Goal: Task Accomplishment & Management: Complete application form

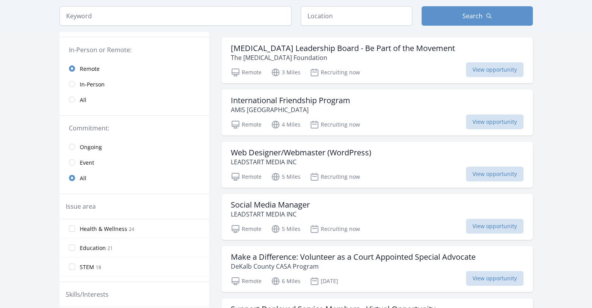
scroll to position [78, 0]
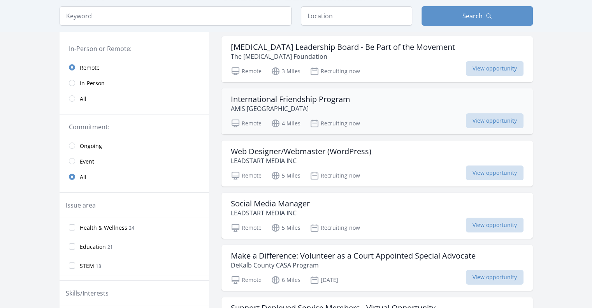
click at [339, 97] on h3 "International Friendship Program" at bounding box center [290, 99] width 119 height 9
click at [461, 254] on h3 "Make a Difference: Volunteer as a Court Appointed Special Advocate" at bounding box center [353, 255] width 245 height 9
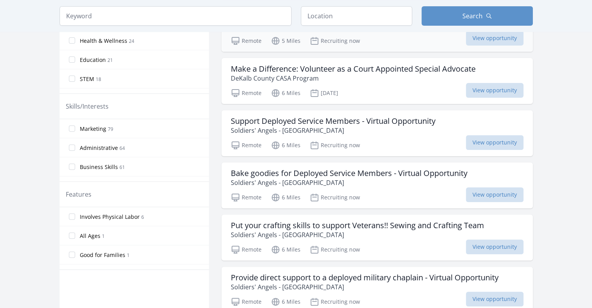
scroll to position [280, 0]
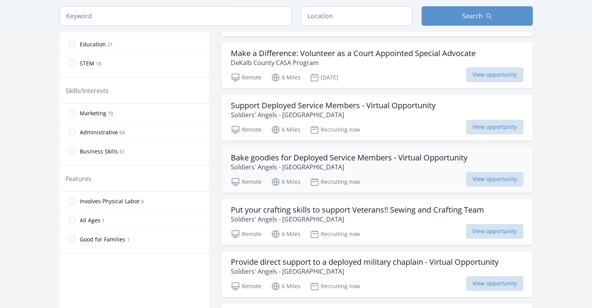
click at [359, 153] on h3 "Bake goodies for Deployed Service Members - Virtual Opportunity" at bounding box center [349, 157] width 237 height 9
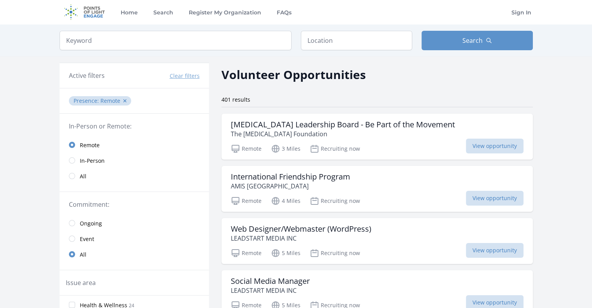
scroll to position [0, 0]
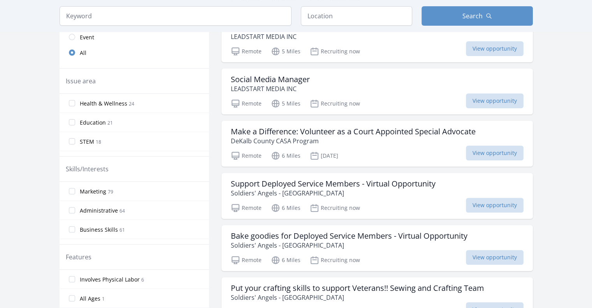
scroll to position [202, 0]
click at [73, 36] on input "radio" at bounding box center [72, 36] width 6 height 6
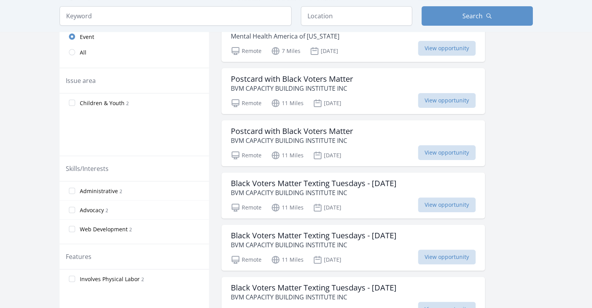
click at [536, 126] on div "Active filters Clear filters Presence : Remote ✕ Duration : Event ✕ In-Person o…" at bounding box center [296, 189] width 498 height 668
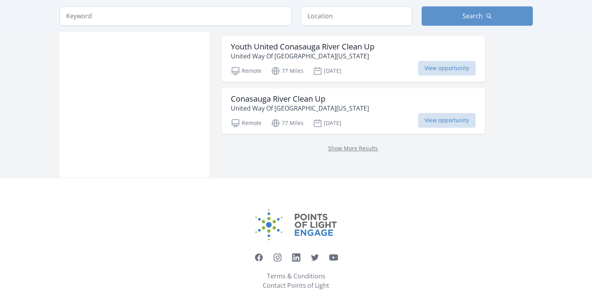
scroll to position [549, 0]
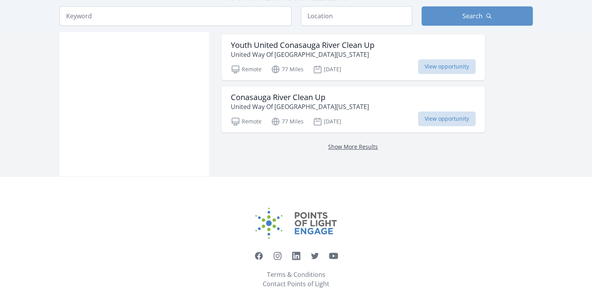
click at [366, 147] on link "Show More Results" at bounding box center [353, 146] width 50 height 7
click at [350, 144] on link "Show More Results" at bounding box center [353, 146] width 50 height 7
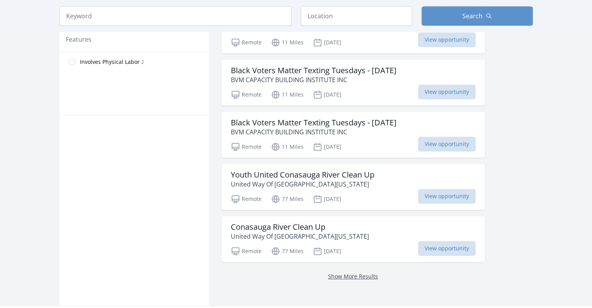
scroll to position [420, 0]
click at [354, 273] on link "Show More Results" at bounding box center [353, 275] width 50 height 7
click at [354, 275] on link "Show More Results" at bounding box center [353, 275] width 50 height 7
click at [469, 248] on span "View opportunity" at bounding box center [447, 247] width 58 height 15
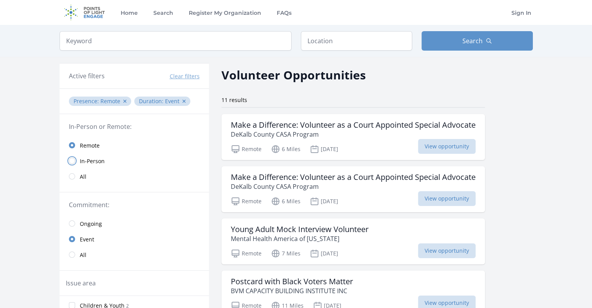
click at [74, 159] on input "radio" at bounding box center [72, 161] width 6 height 6
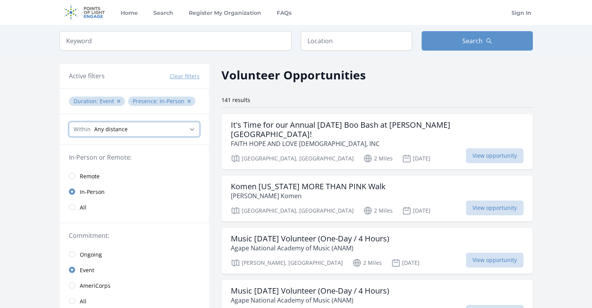
click at [129, 130] on select "Any distance , 5 Miles , 20 Miles , 50 Miles , 100 Miles" at bounding box center [134, 129] width 131 height 15
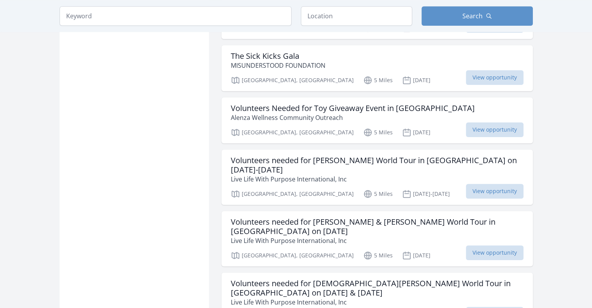
scroll to position [664, 0]
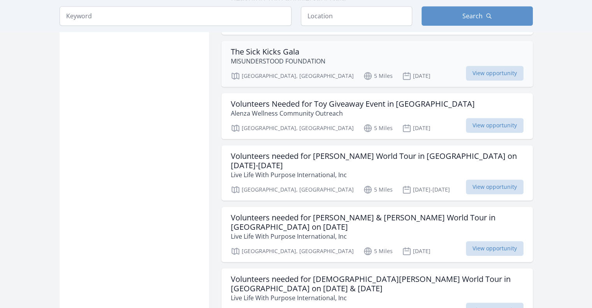
click at [403, 72] on icon at bounding box center [406, 75] width 7 height 7
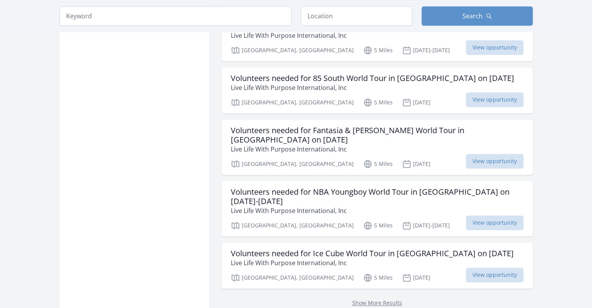
scroll to position [928, 0]
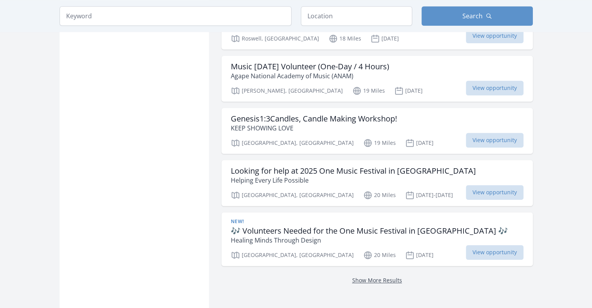
click at [365, 276] on link "Show More Results" at bounding box center [377, 279] width 50 height 7
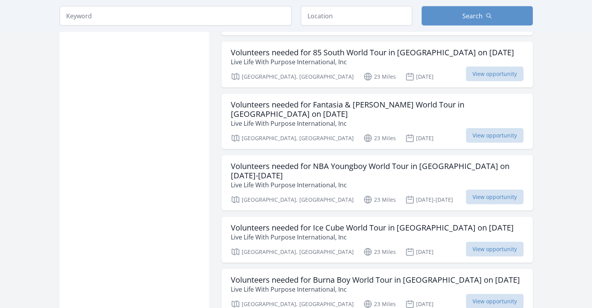
scroll to position [1846, 0]
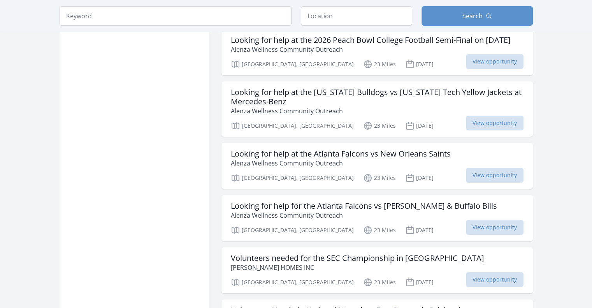
scroll to position [3004, 0]
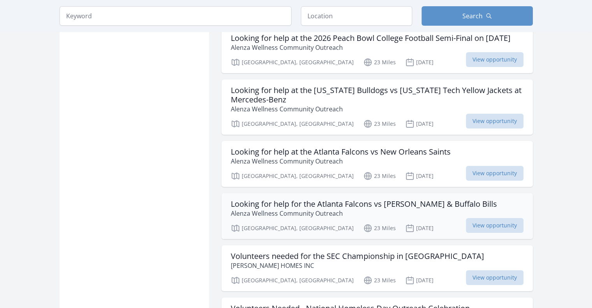
click at [406, 199] on h3 "Looking for help for the Atlanta Falcons vs Josh Allen & Buffalo Bills" at bounding box center [364, 203] width 266 height 9
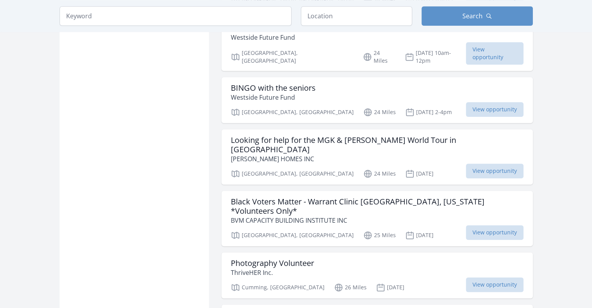
scroll to position [3844, 0]
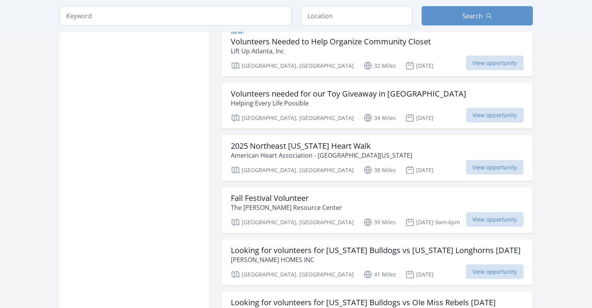
scroll to position [4607, 0]
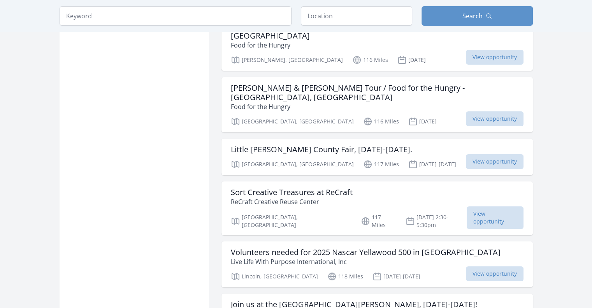
scroll to position [5976, 0]
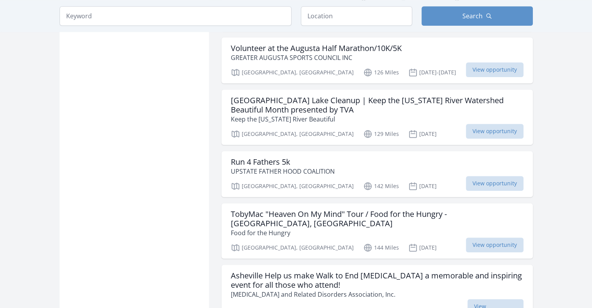
scroll to position [6567, 0]
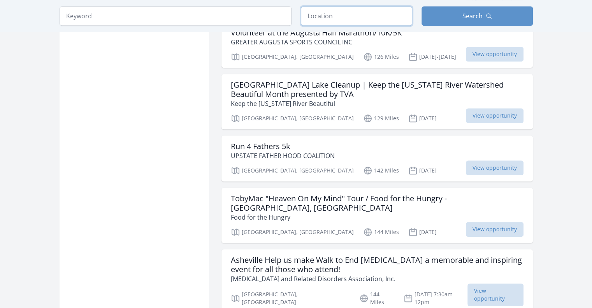
click at [363, 12] on input "text" at bounding box center [356, 15] width 111 height 19
click at [207, 14] on input "search" at bounding box center [176, 15] width 232 height 19
click button "submit" at bounding box center [0, 0] width 0 height 0
click at [475, 15] on span "Search" at bounding box center [472, 15] width 20 height 9
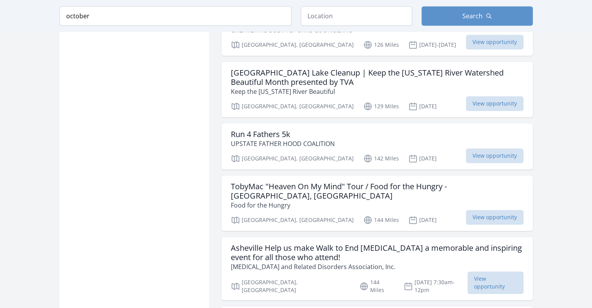
scroll to position [6611, 0]
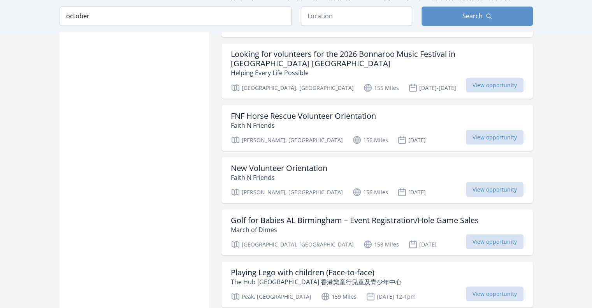
scroll to position [418, 0]
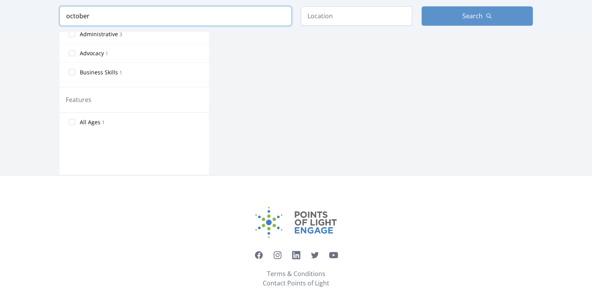
click at [112, 17] on input "october" at bounding box center [176, 15] width 232 height 19
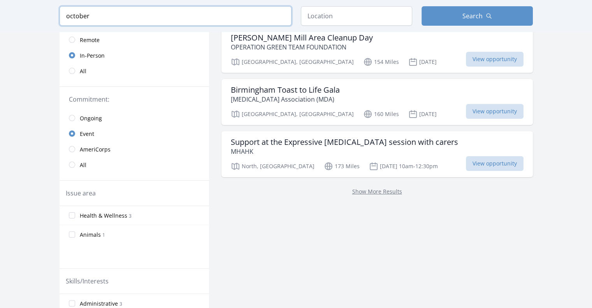
scroll to position [0, 0]
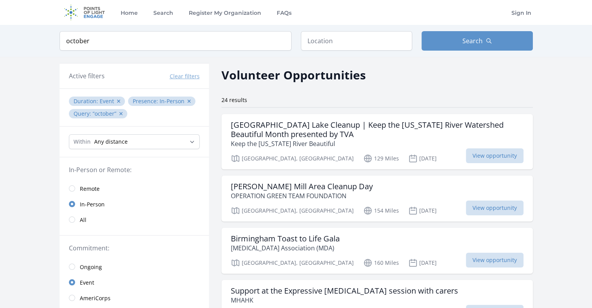
click at [579, 90] on main "Keyword october Location Search Active filters Clear filters Duration : :" at bounding box center [296, 309] width 592 height 568
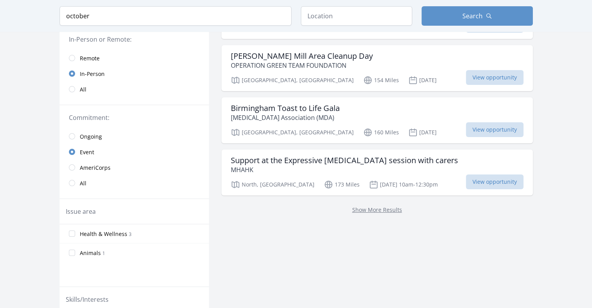
scroll to position [140, 0]
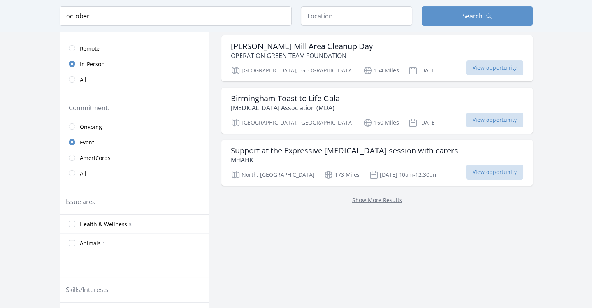
click at [381, 195] on p "Show More Results" at bounding box center [377, 199] width 293 height 9
click at [382, 198] on link "Show More Results" at bounding box center [377, 199] width 50 height 7
click at [382, 199] on link "Show More Results" at bounding box center [377, 199] width 50 height 7
drag, startPoint x: 382, startPoint y: 199, endPoint x: 357, endPoint y: 199, distance: 24.5
click at [357, 199] on link "Show More Results" at bounding box center [377, 199] width 50 height 7
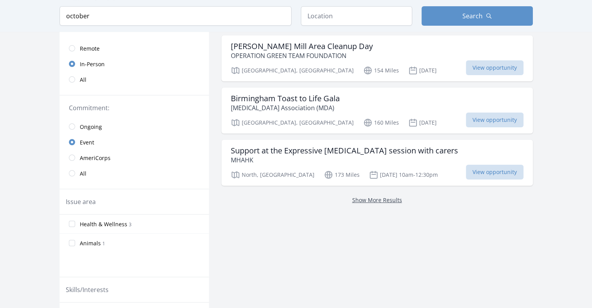
click at [357, 199] on link "Show More Results" at bounding box center [377, 199] width 50 height 7
click at [373, 196] on link "Show More Results" at bounding box center [377, 199] width 50 height 7
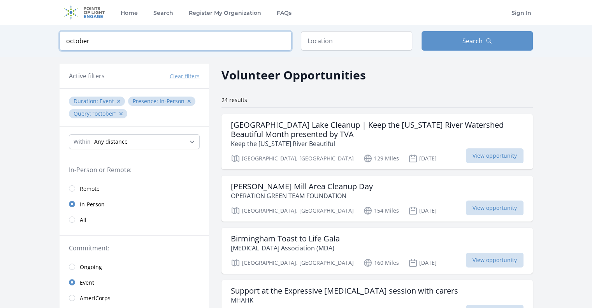
click at [119, 40] on input "october" at bounding box center [176, 40] width 232 height 19
click button "submit" at bounding box center [0, 0] width 0 height 0
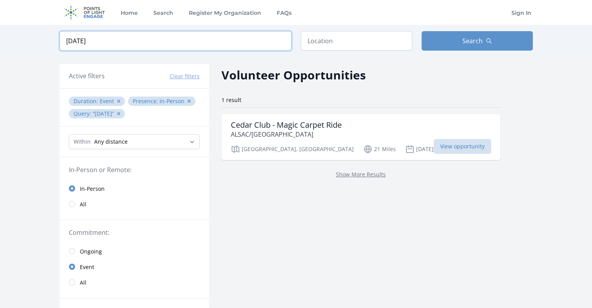
click at [111, 39] on input "october 13" at bounding box center [176, 40] width 232 height 19
type input "october 13th"
click button "submit" at bounding box center [0, 0] width 0 height 0
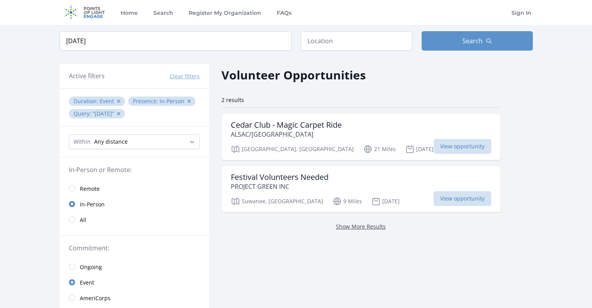
click at [336, 223] on link "Show More Results" at bounding box center [361, 226] width 50 height 7
click at [73, 217] on input "radio" at bounding box center [72, 219] width 6 height 6
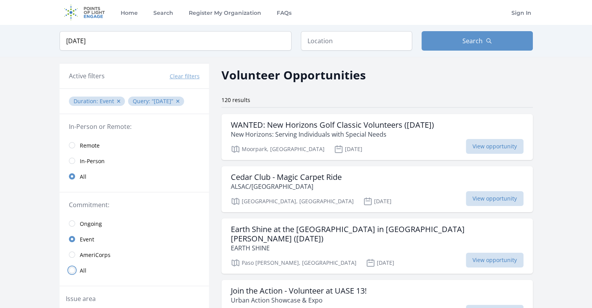
click at [73, 268] on input "radio" at bounding box center [72, 270] width 6 height 6
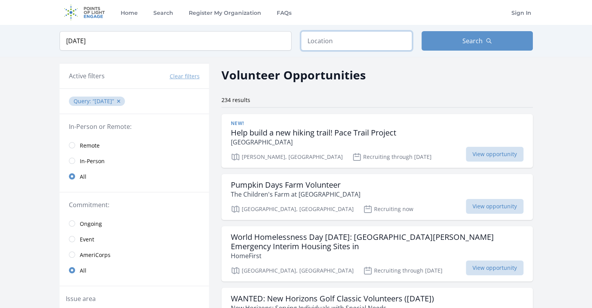
click at [382, 46] on input "text" at bounding box center [356, 40] width 111 height 19
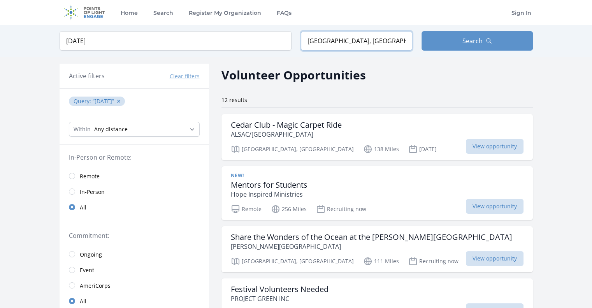
type input "Augusta, GA, USA"
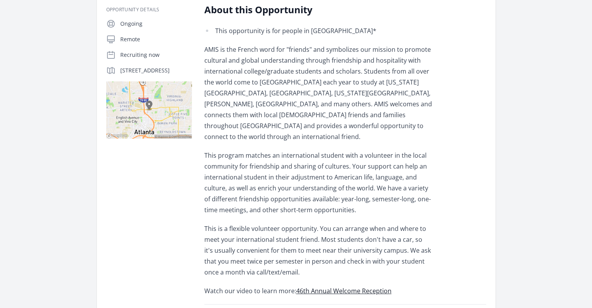
scroll to position [140, 0]
click at [347, 222] on p "This is a flexible volunteer opportunity. You can arrange when and where to mee…" at bounding box center [318, 249] width 228 height 54
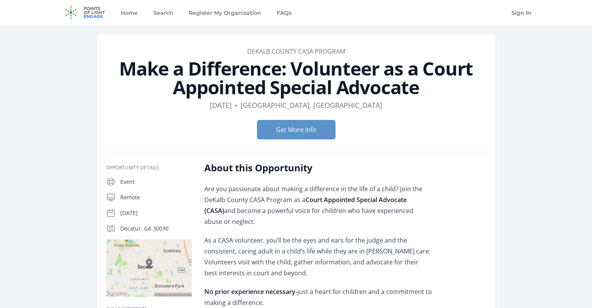
scroll to position [269, 0]
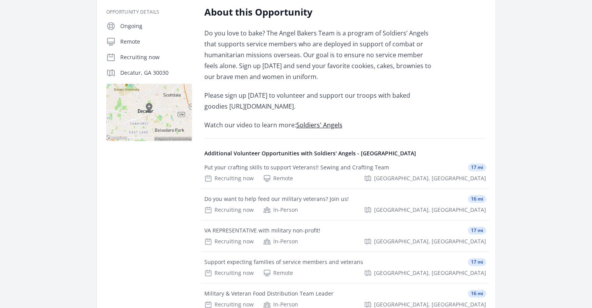
scroll to position [171, 0]
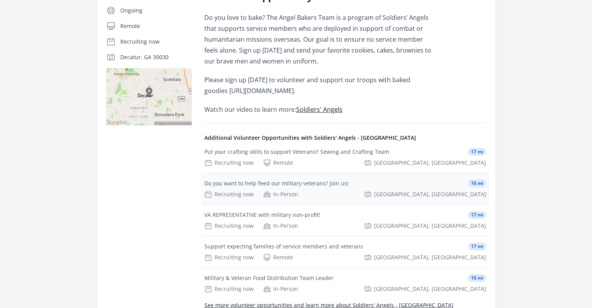
click at [314, 184] on div "Do you want to help feed our military veterans? Join us!" at bounding box center [276, 183] width 144 height 8
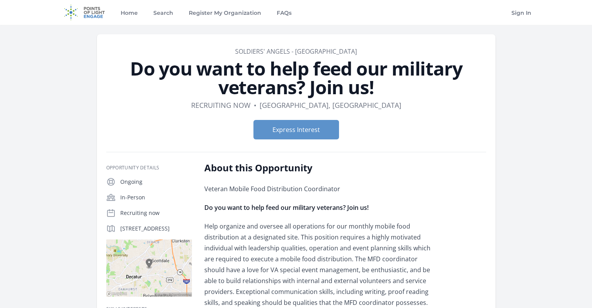
drag, startPoint x: 0, startPoint y: 0, endPoint x: 300, endPoint y: 268, distance: 402.6
click at [300, 268] on p "Help organize and oversee all operations for our monthly mobile food distributi…" at bounding box center [318, 297] width 228 height 153
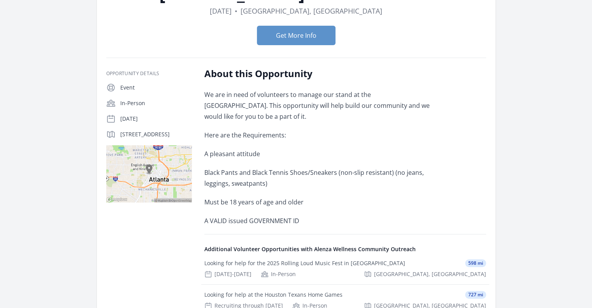
scroll to position [78, 0]
